Goal: Transaction & Acquisition: Purchase product/service

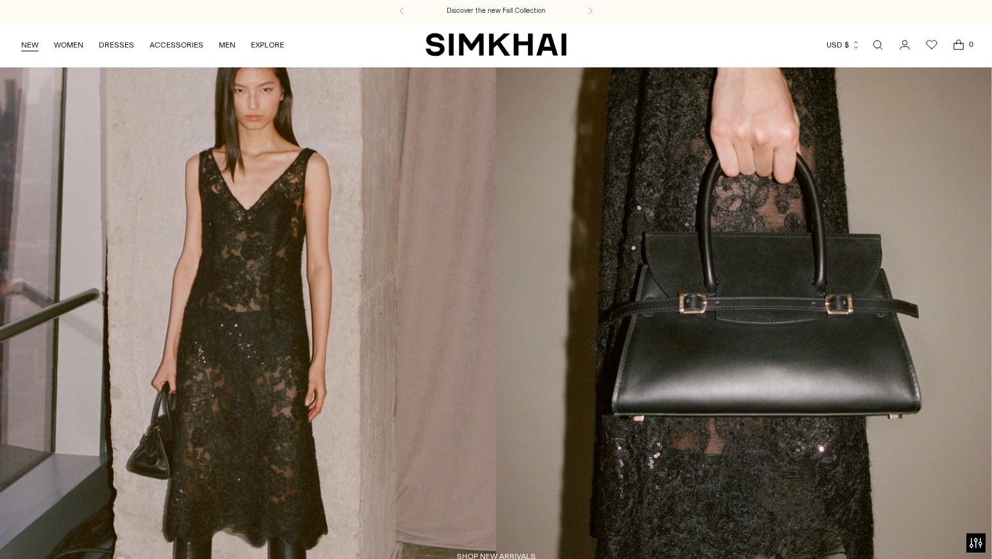
click at [25, 48] on link "NEW" at bounding box center [29, 45] width 17 height 28
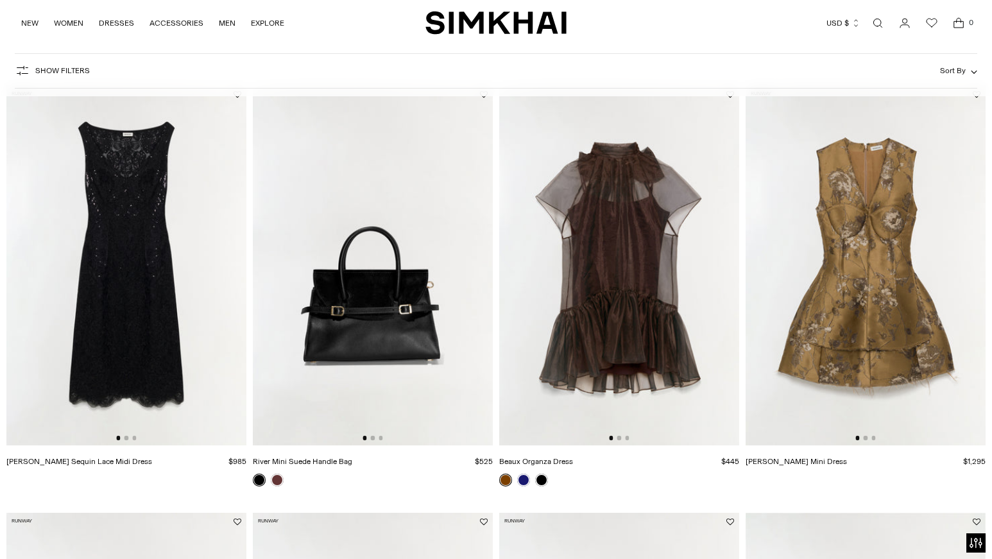
scroll to position [92, 0]
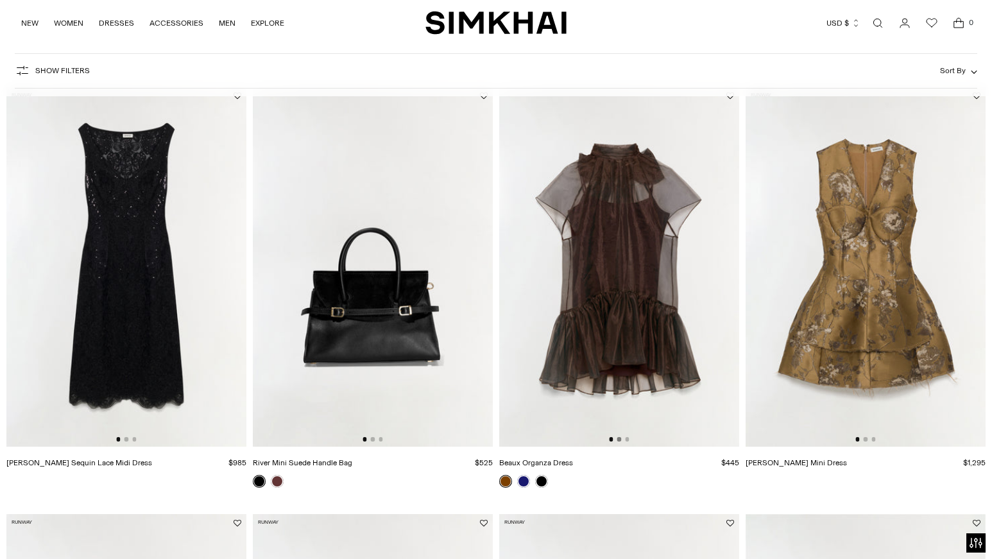
click at [620, 440] on button "Go to slide 2" at bounding box center [620, 439] width 4 height 4
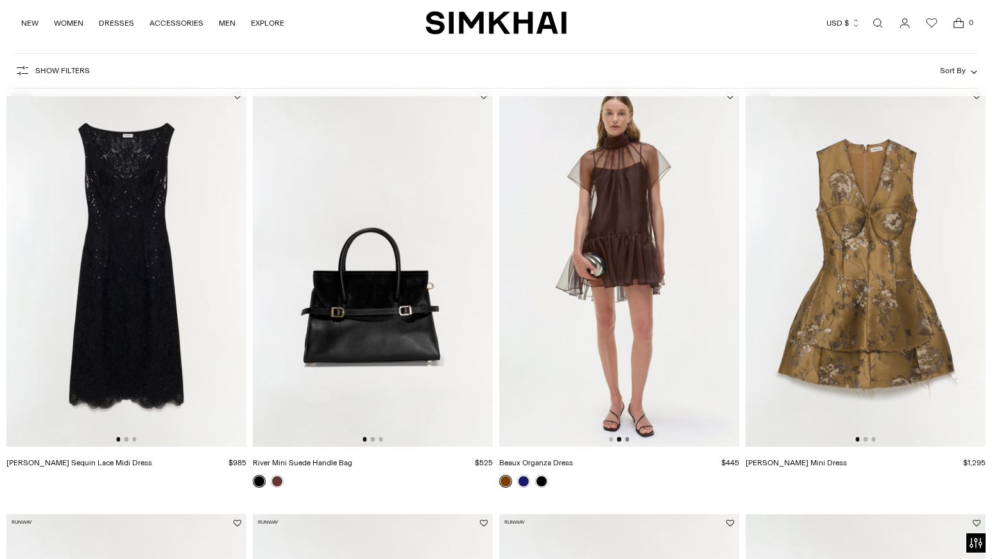
click at [629, 440] on button "Go to slide 3" at bounding box center [627, 439] width 4 height 4
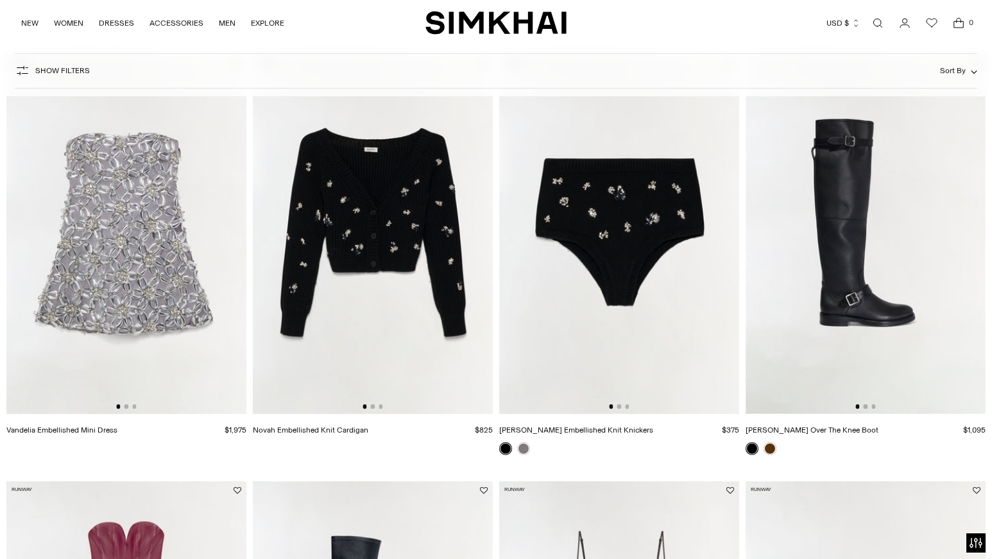
scroll to position [538, 0]
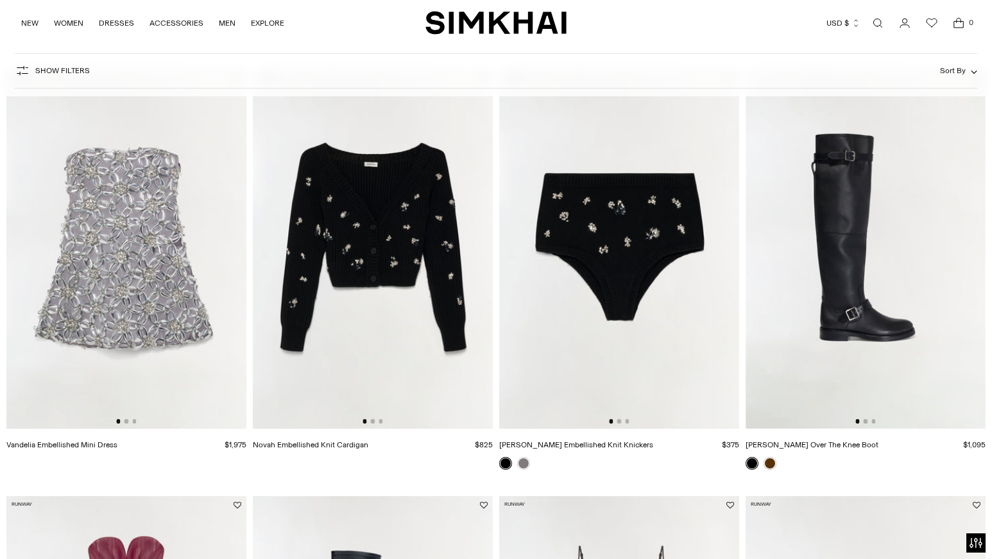
click at [374, 424] on img at bounding box center [373, 249] width 240 height 360
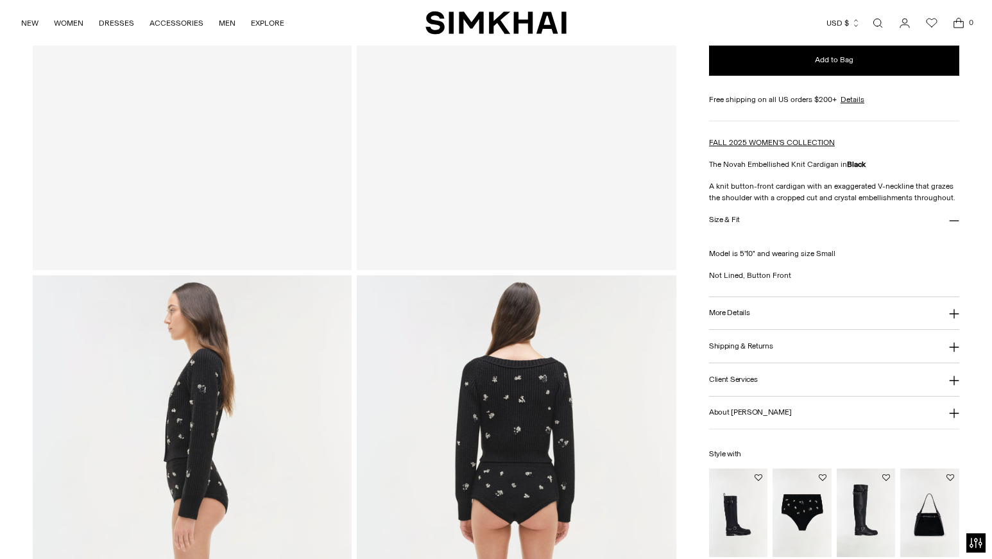
scroll to position [506, 0]
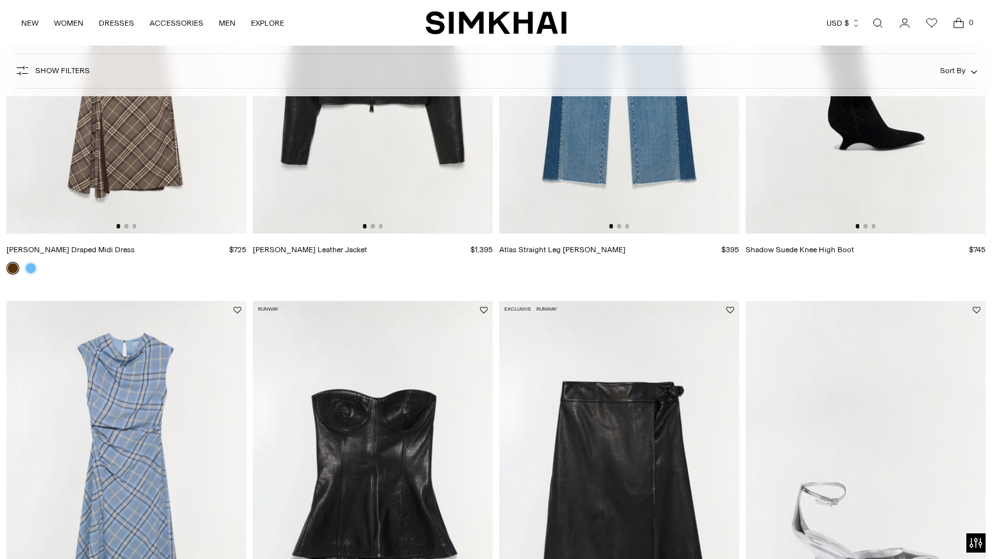
scroll to position [1726, 0]
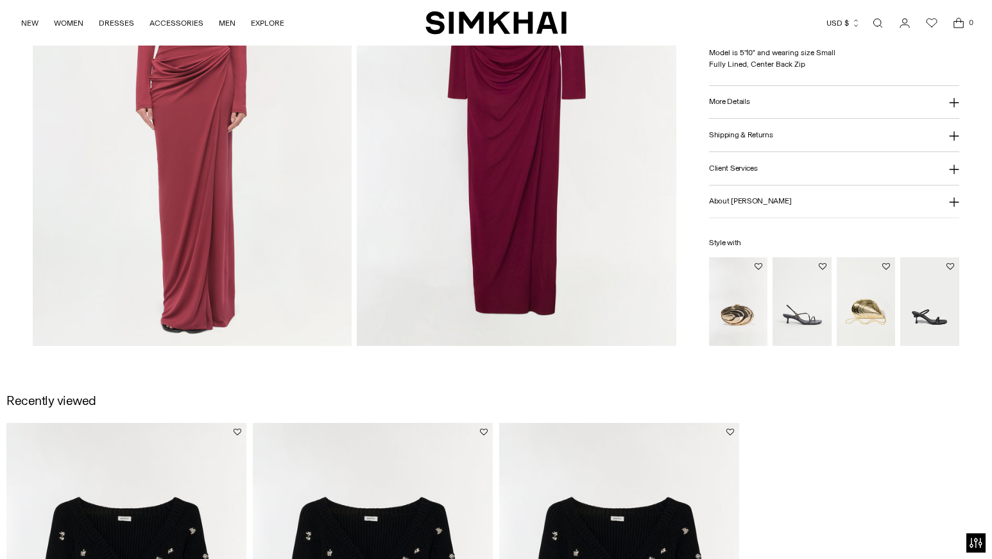
scroll to position [1518, 0]
